Goal: Information Seeking & Learning: Learn about a topic

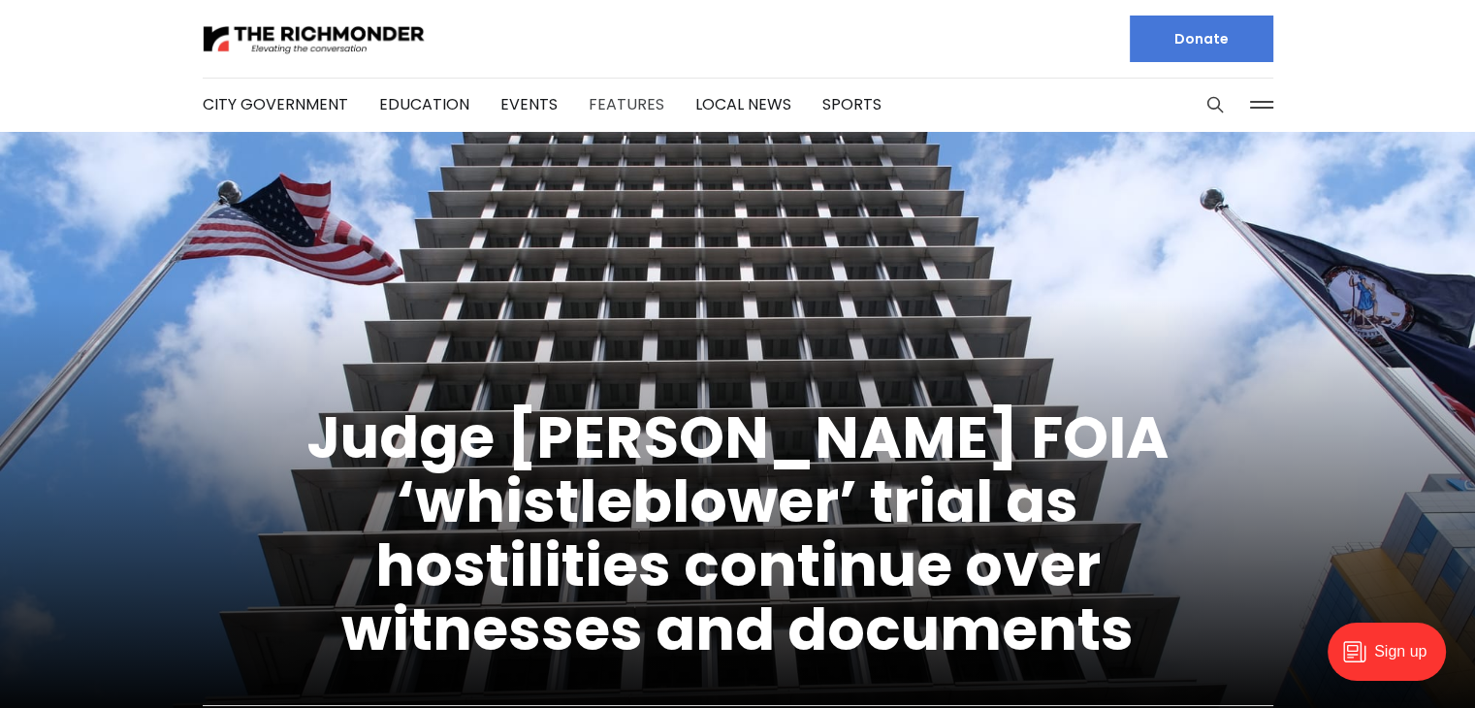
click at [625, 113] on link "Features" at bounding box center [627, 104] width 76 height 22
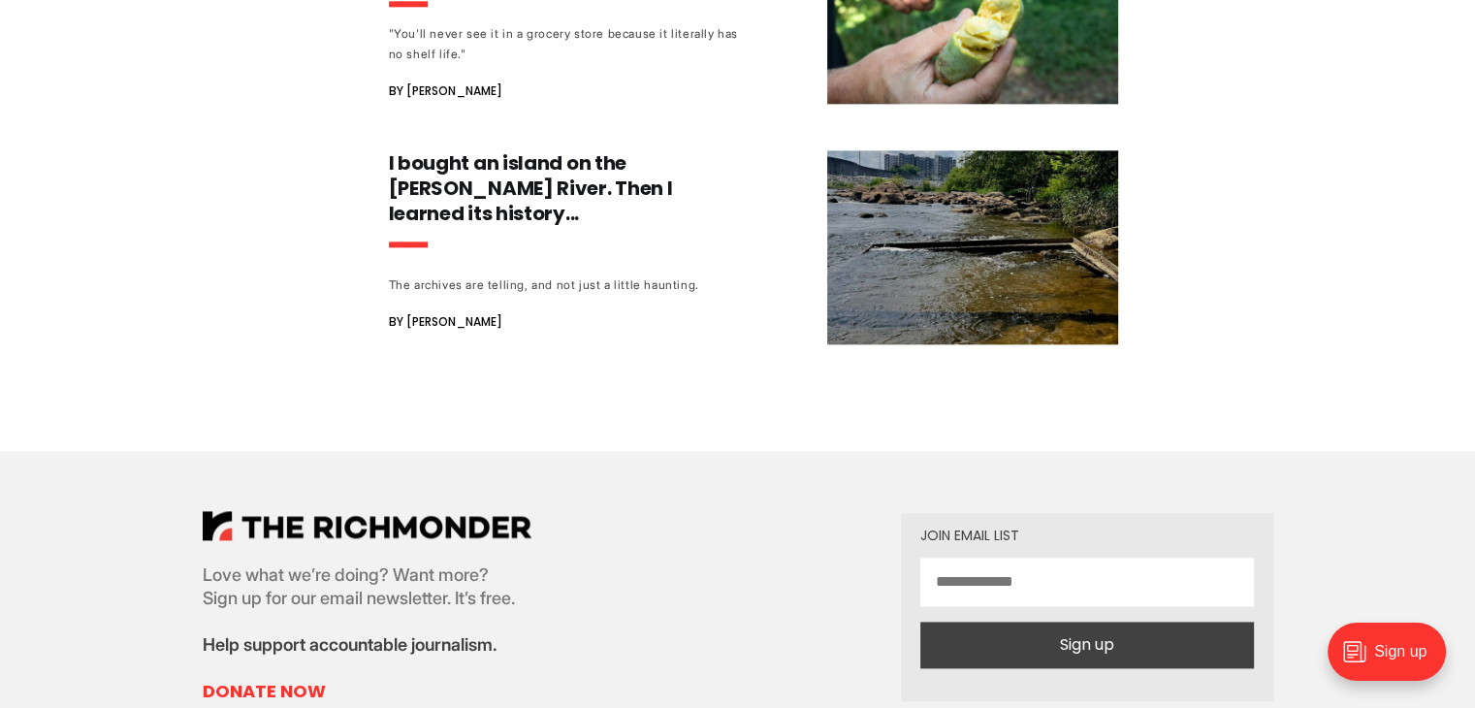
scroll to position [24616, 0]
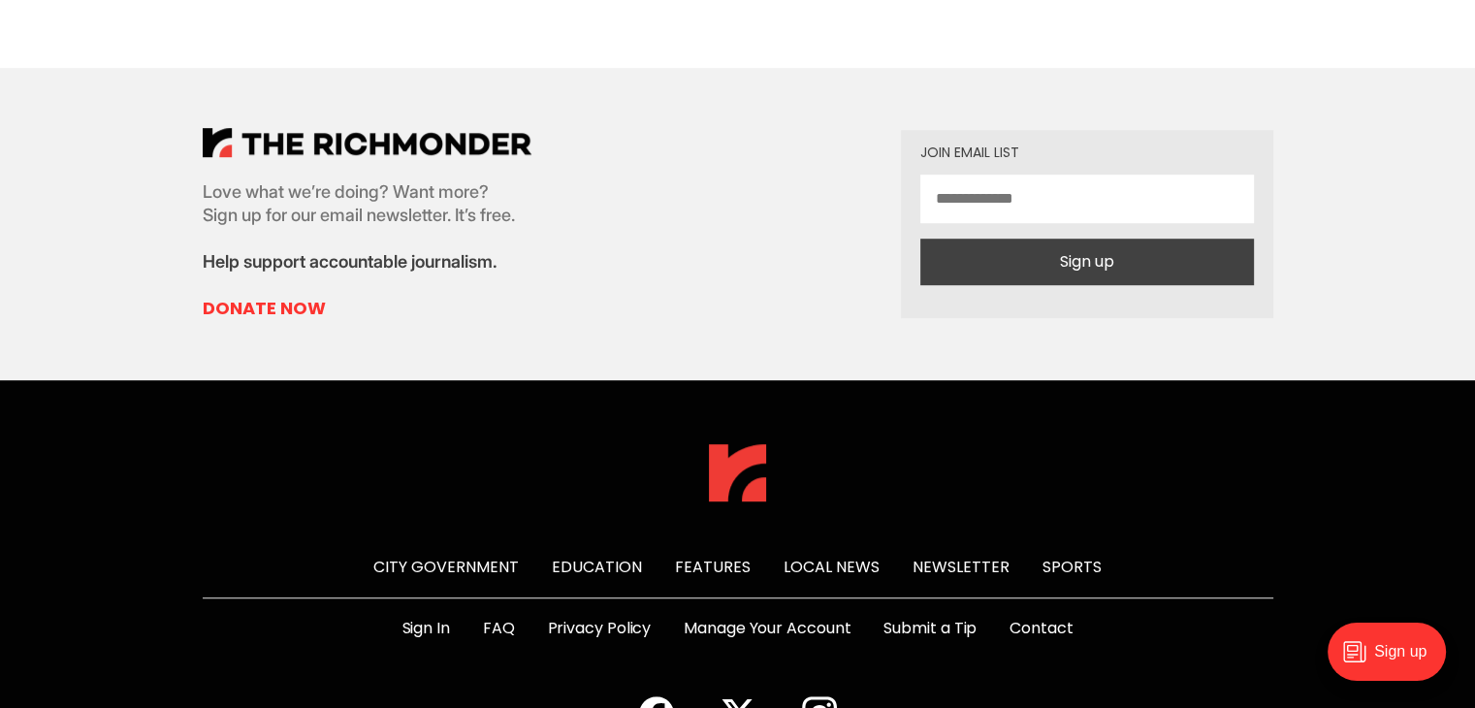
scroll to position [1164, 0]
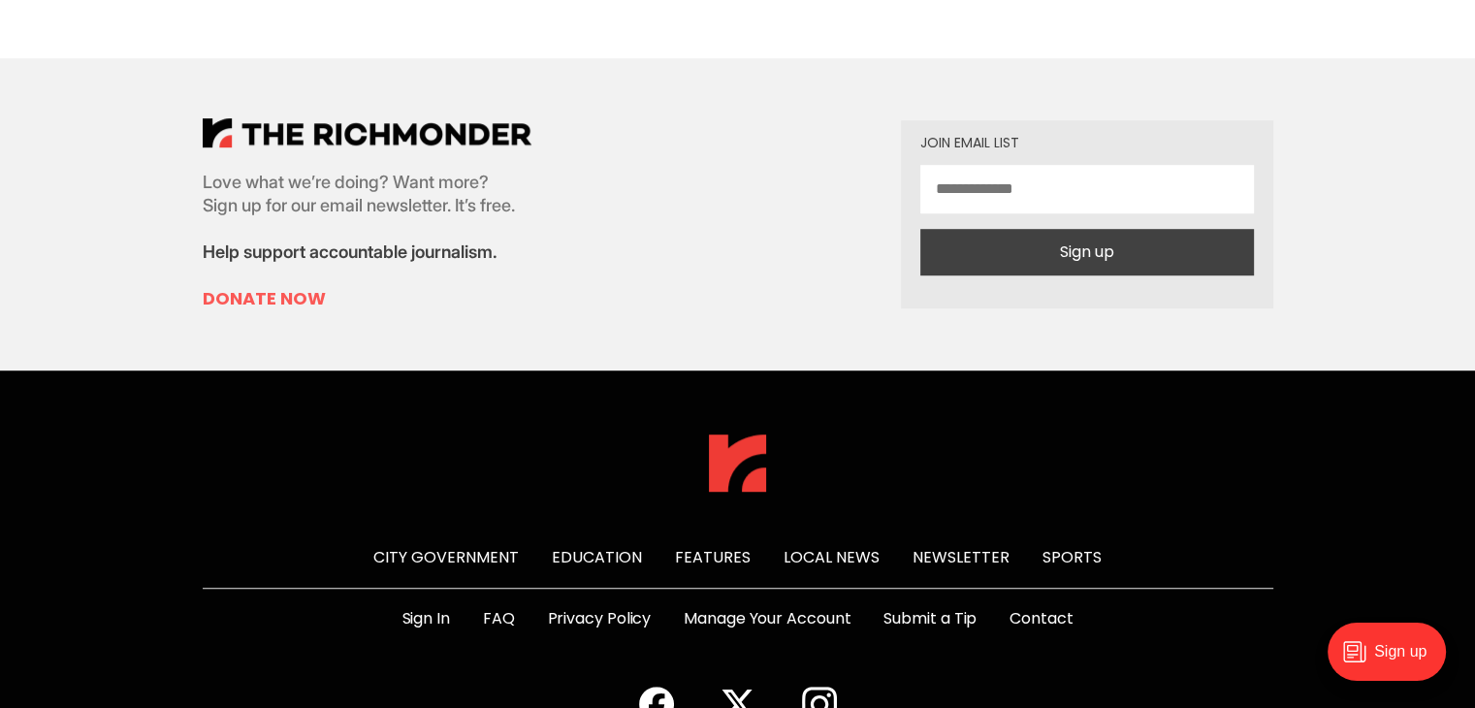
click at [244, 287] on link "Donate Now" at bounding box center [367, 298] width 329 height 23
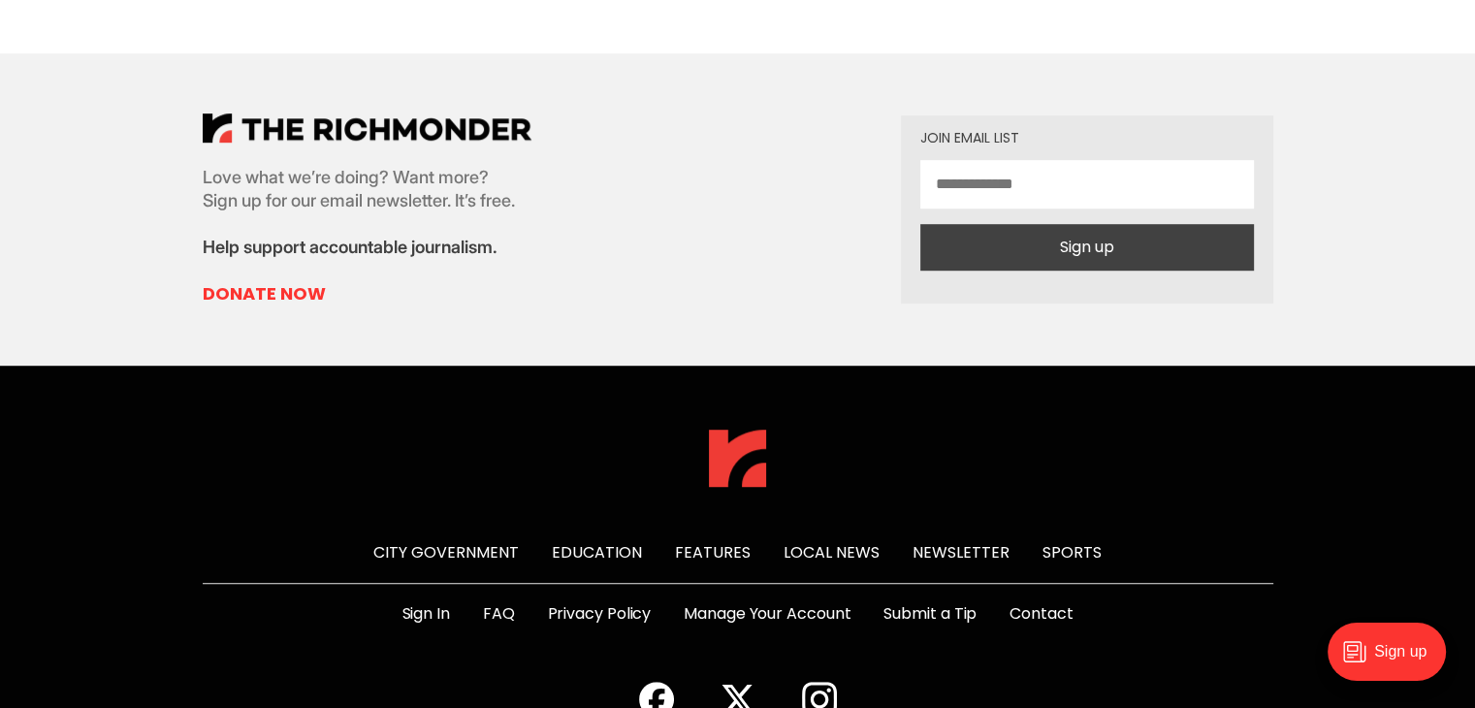
scroll to position [1233, 0]
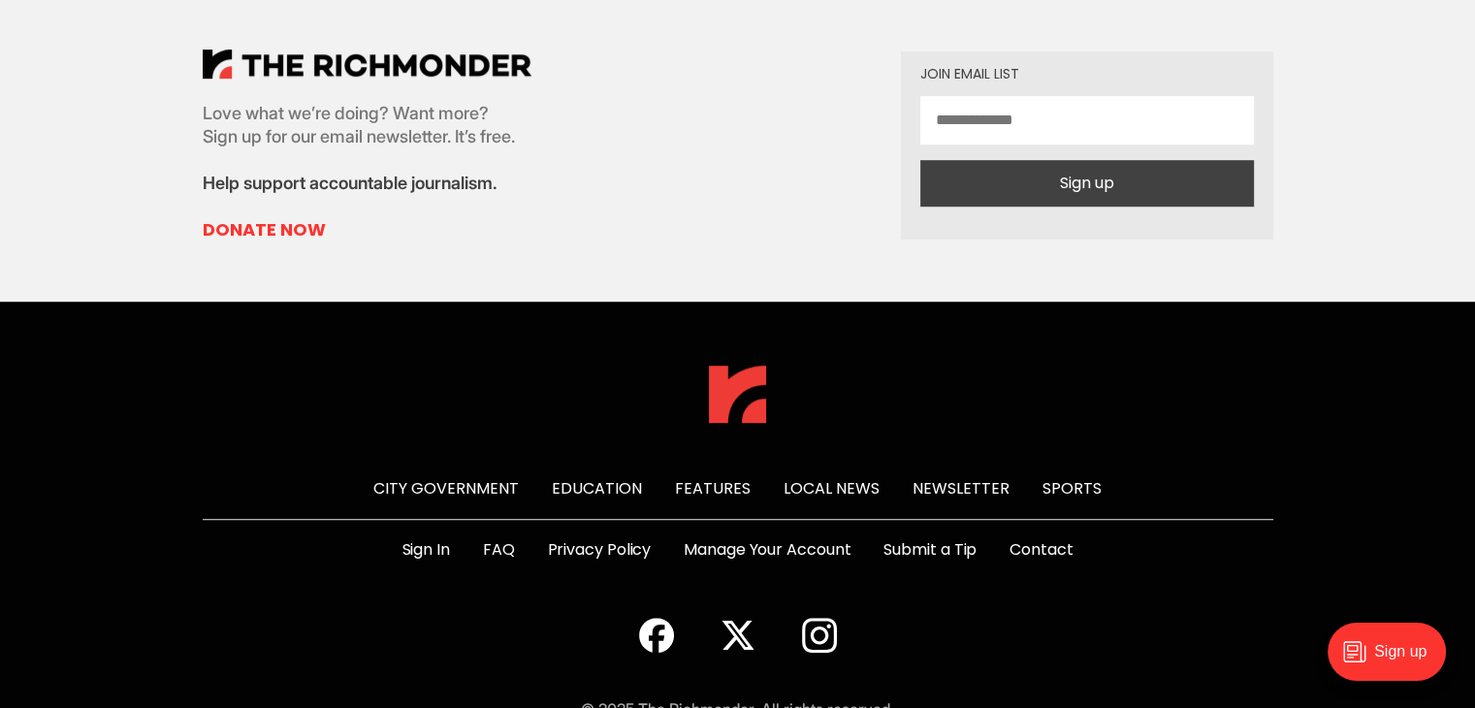
click at [490, 538] on link "FAQ" at bounding box center [499, 549] width 32 height 23
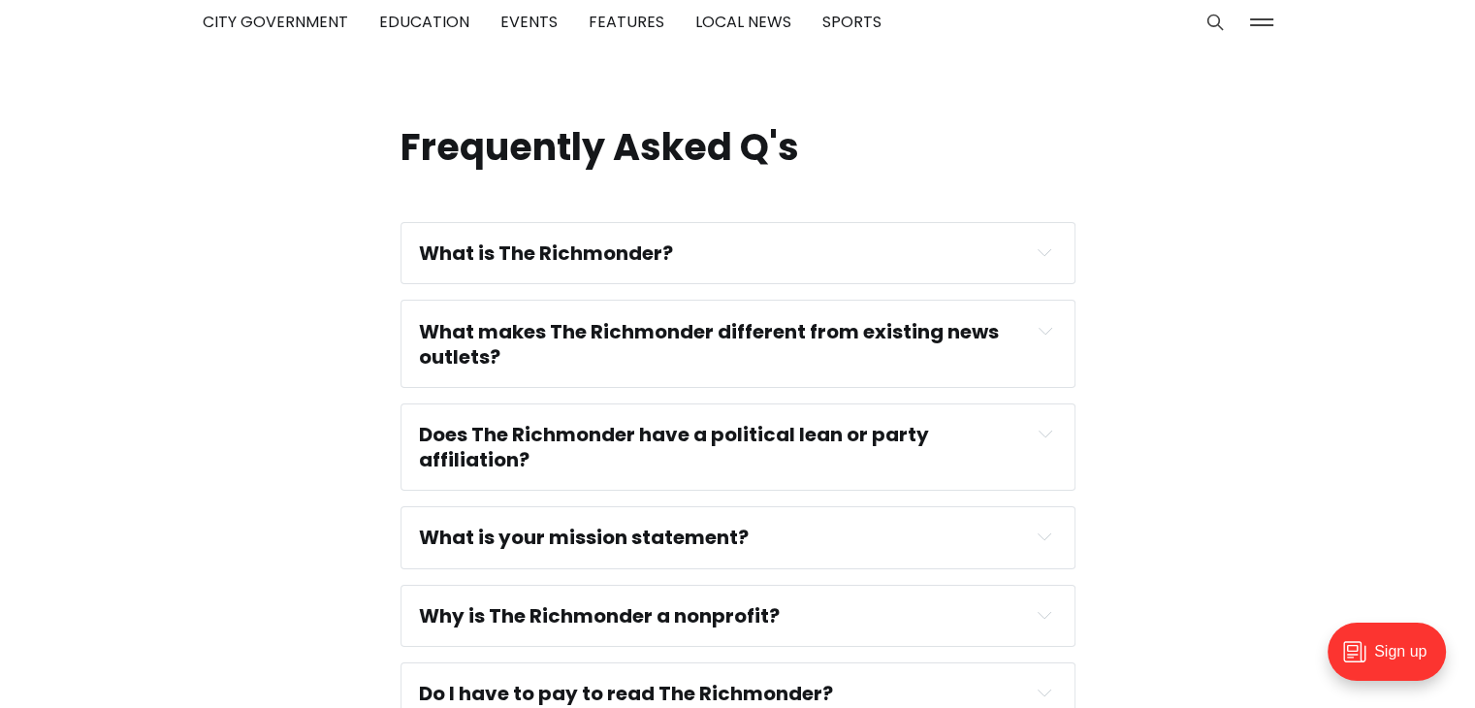
scroll to position [194, 0]
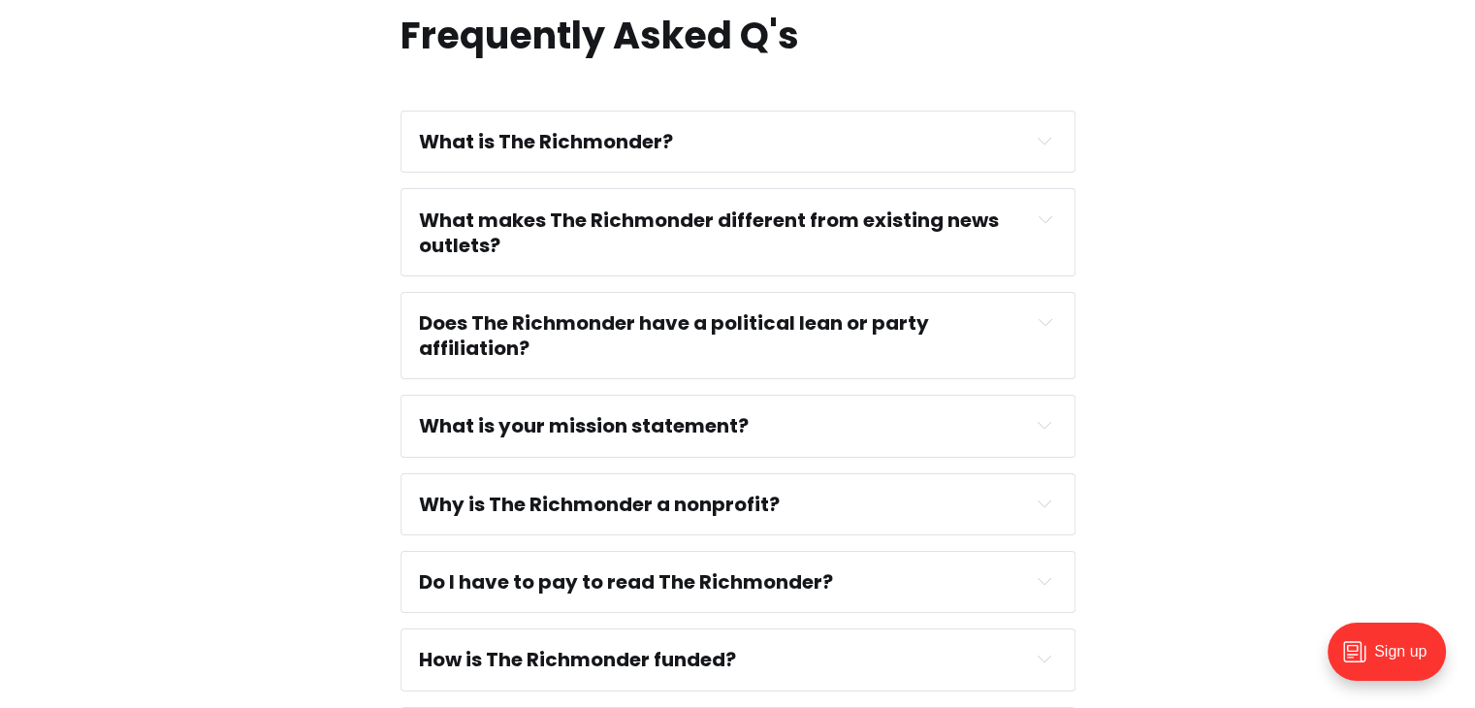
click at [1026, 508] on div "Why is The Richmonder a nonprofit?" at bounding box center [738, 504] width 638 height 25
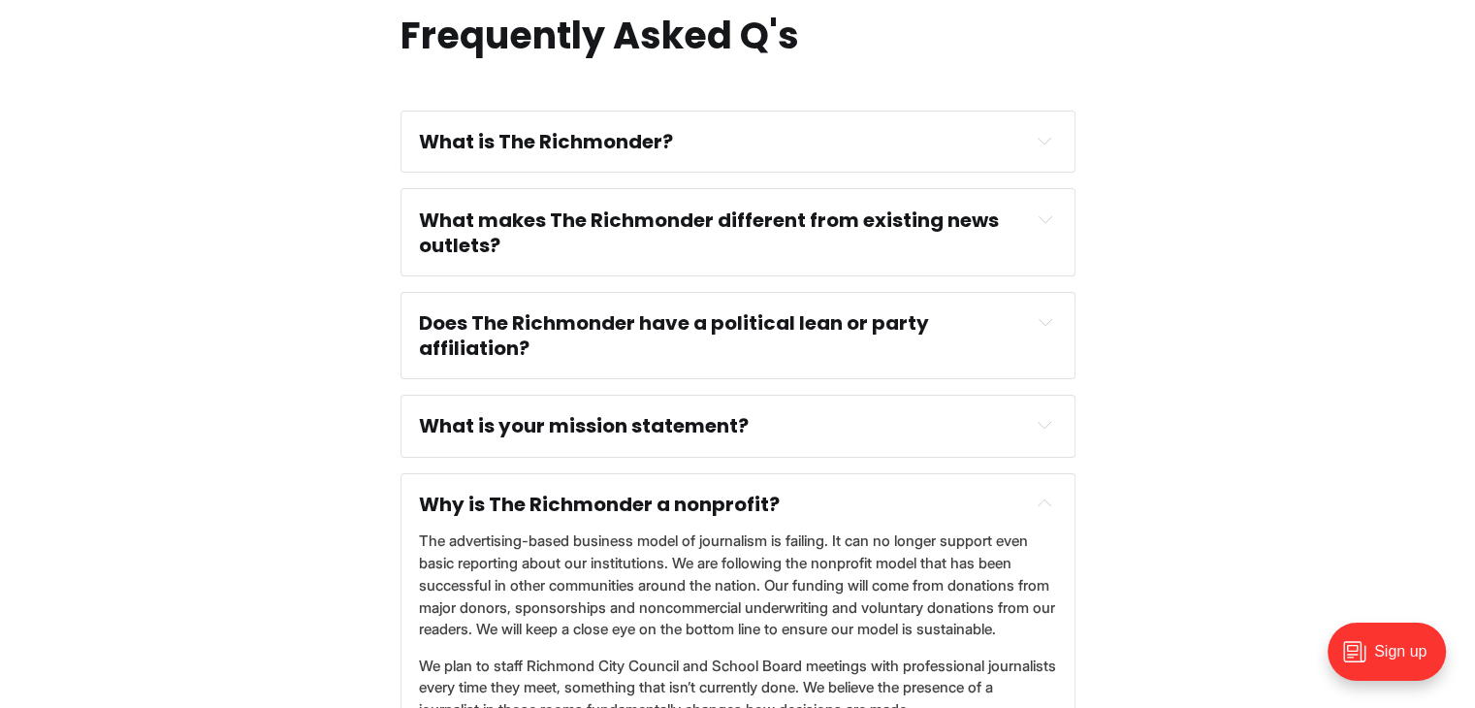
click at [1026, 508] on div "Why is The Richmonder a nonprofit?" at bounding box center [738, 504] width 638 height 25
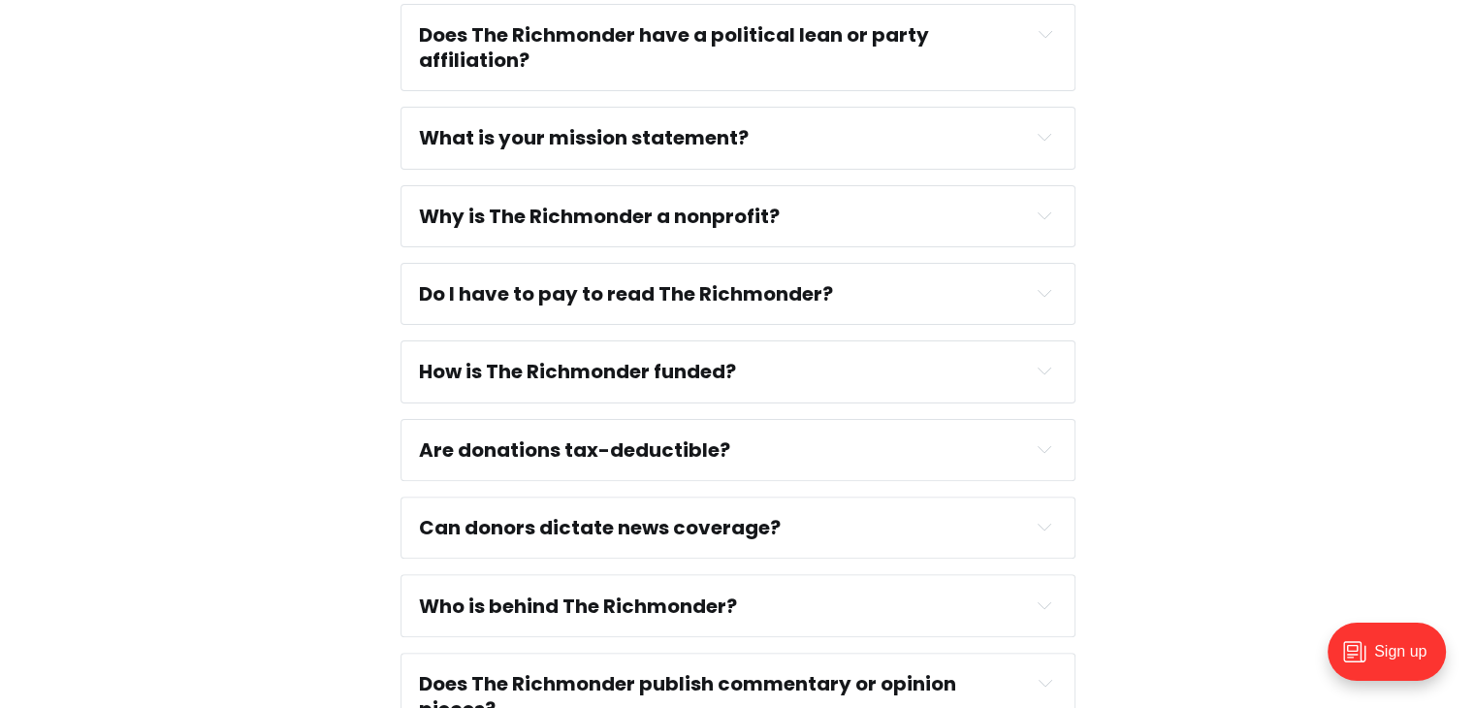
scroll to position [485, 0]
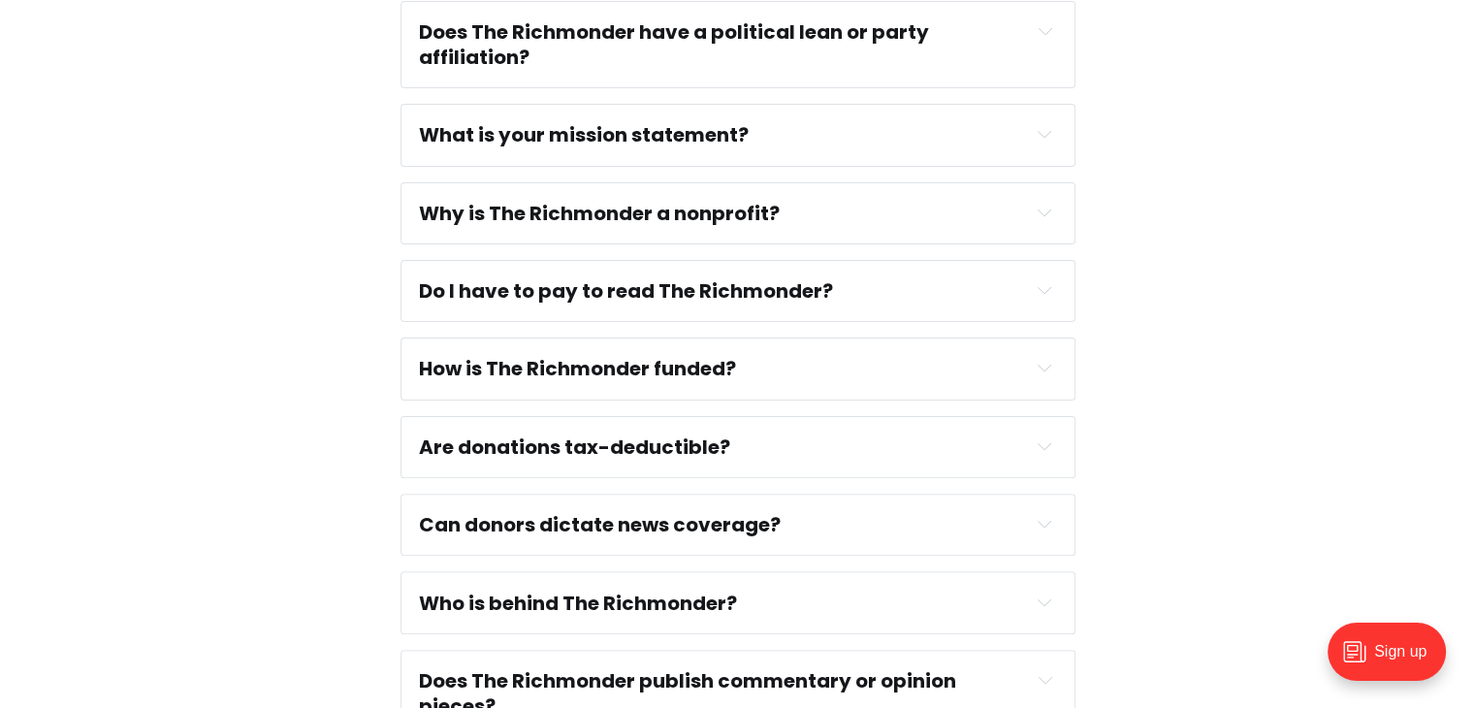
click at [1002, 468] on div "Are donations tax-deductible? Yes! We are authorized as a 501(c)(3) organizatio…" at bounding box center [738, 447] width 675 height 62
click at [1055, 446] on button "Expand toggle to read content" at bounding box center [1044, 445] width 23 height 23
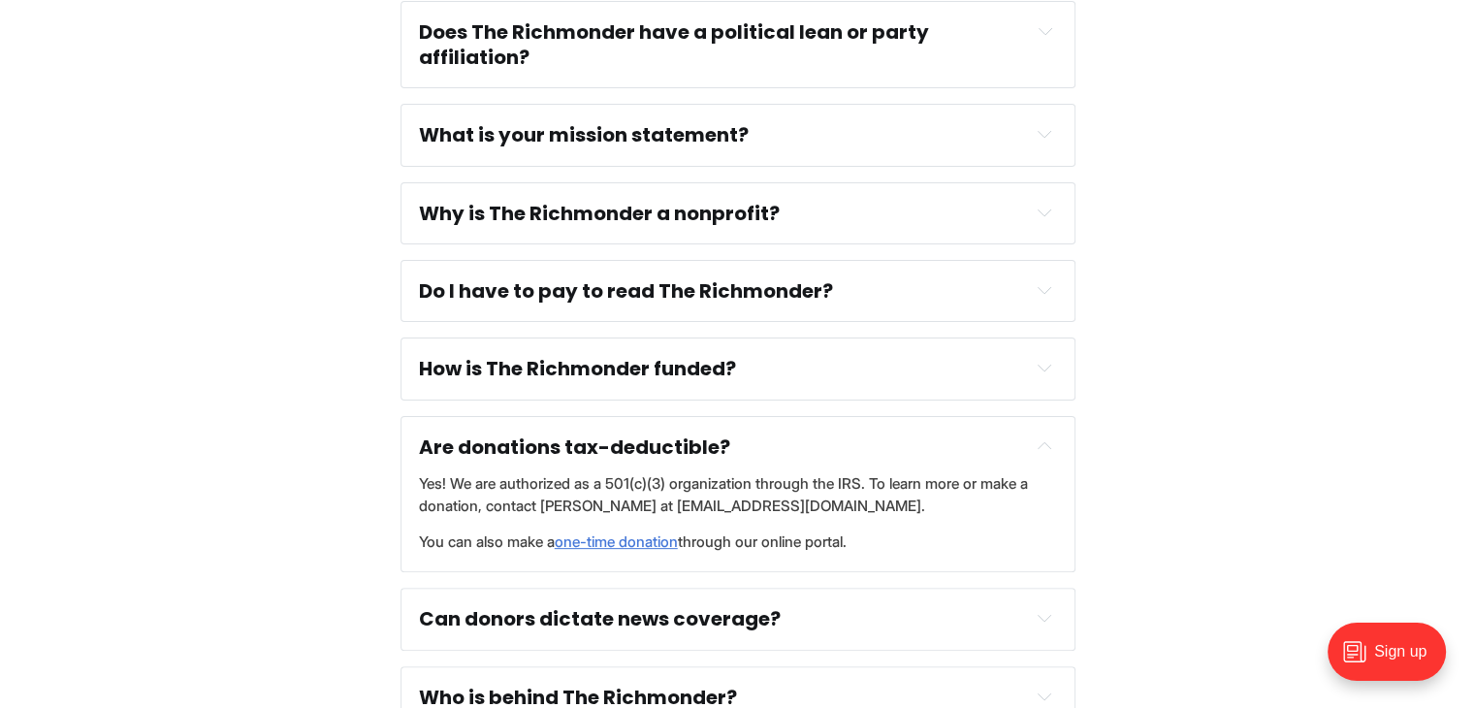
click at [1047, 459] on div "Are donations tax-deductible?" at bounding box center [738, 446] width 638 height 25
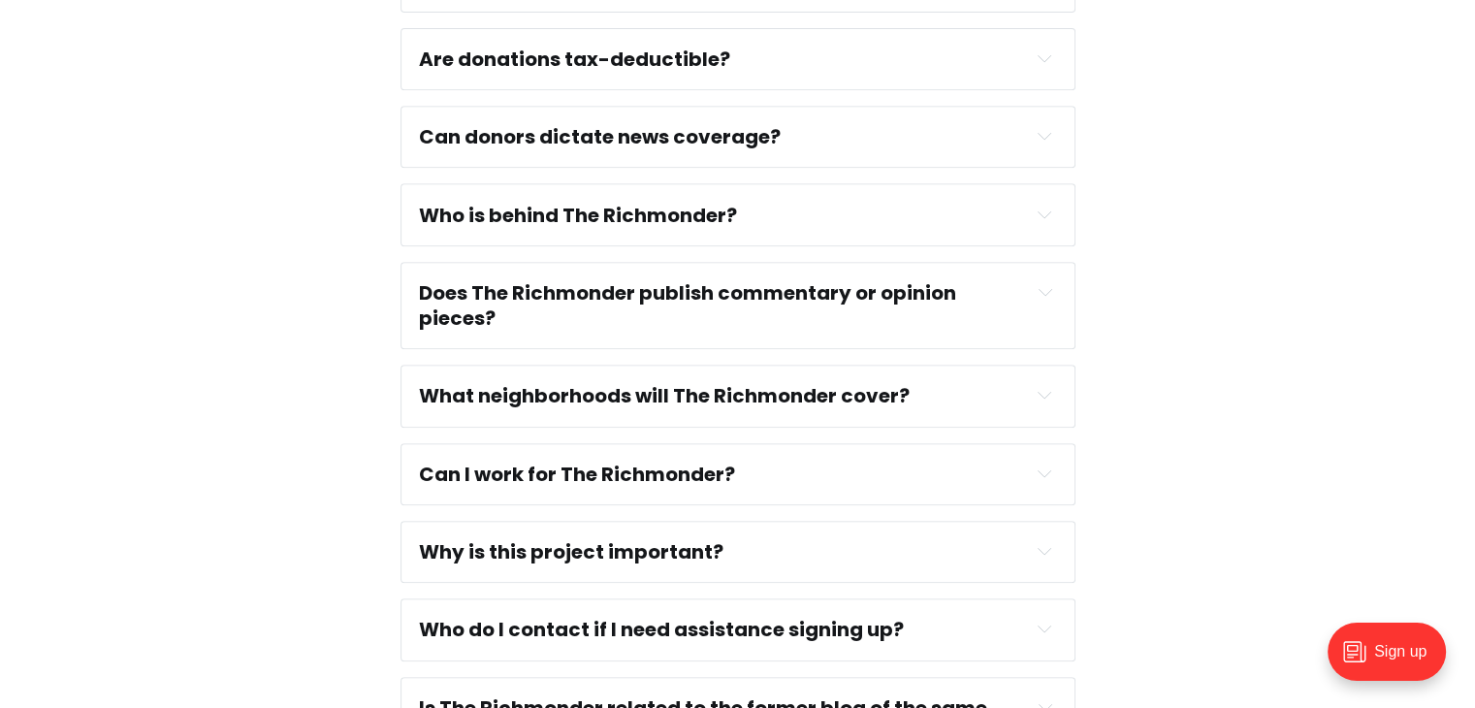
scroll to position [970, 0]
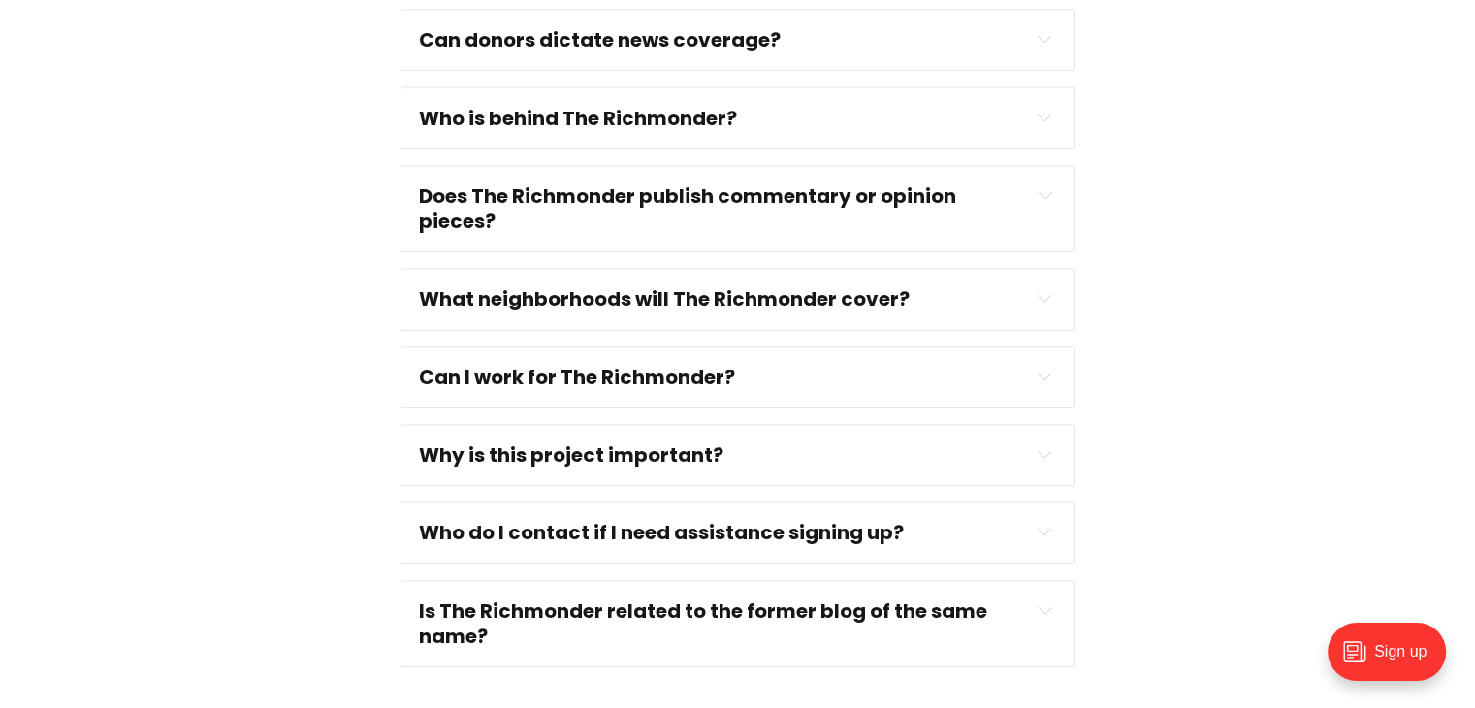
click at [1036, 381] on button "Expand toggle to read content" at bounding box center [1044, 376] width 23 height 23
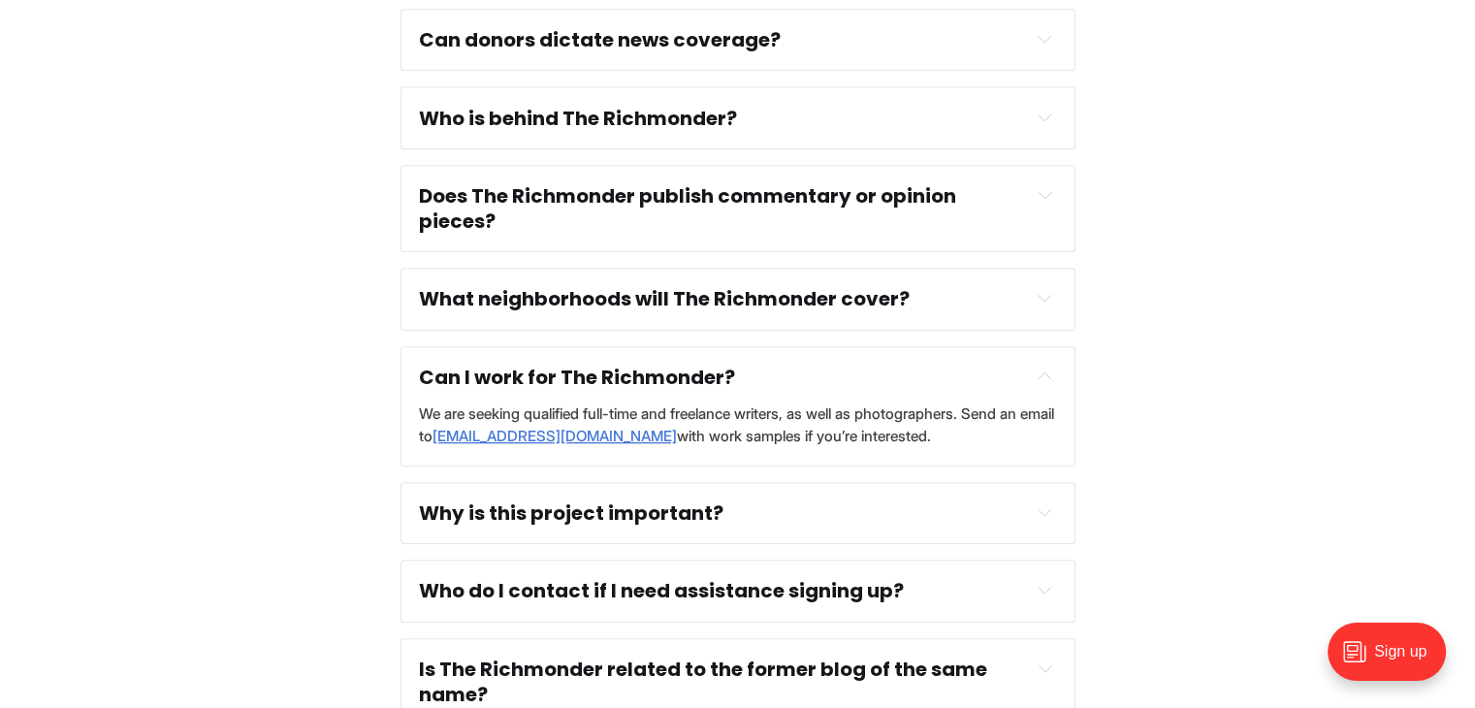
click at [1036, 381] on button "Expand toggle to read content" at bounding box center [1044, 376] width 23 height 23
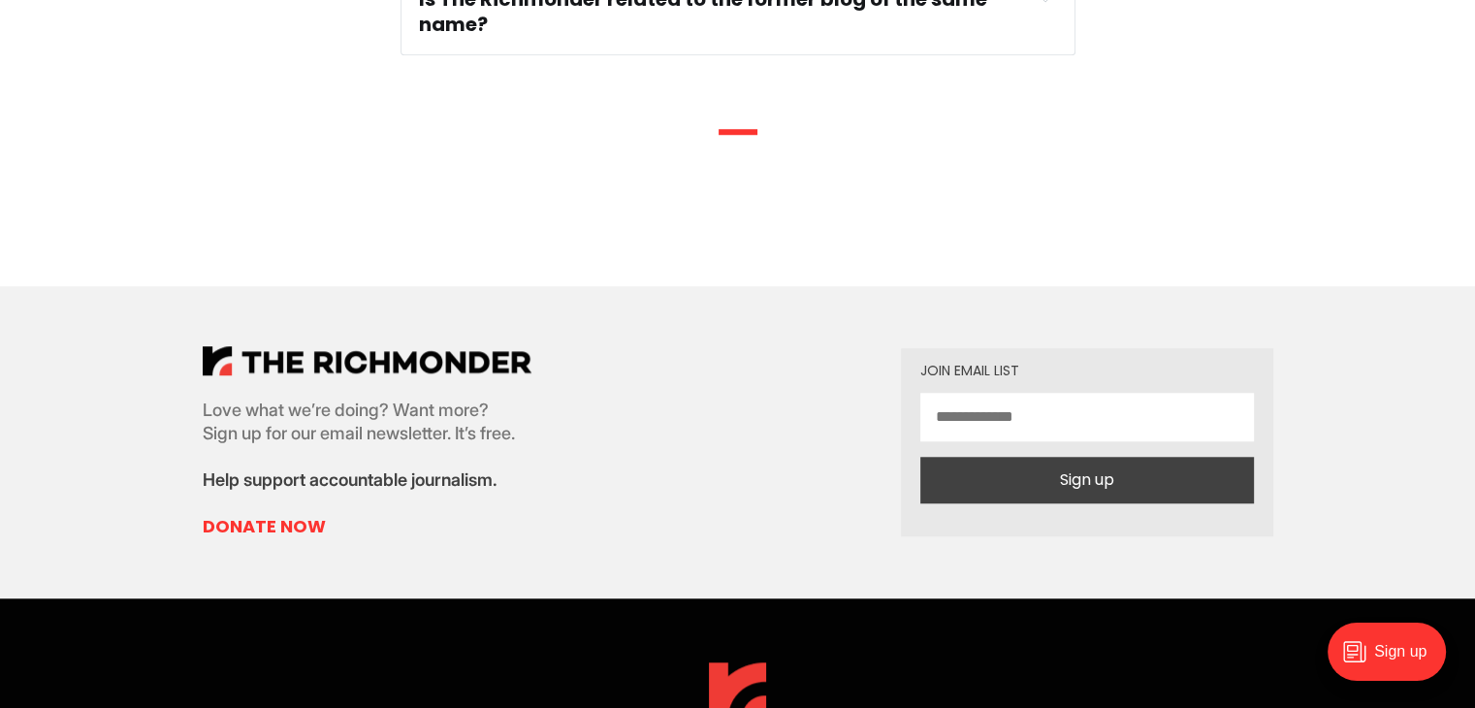
scroll to position [1649, 0]
